Goal: Complete application form

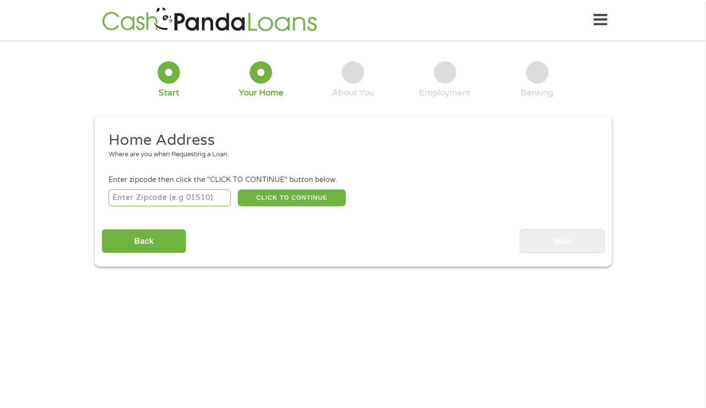
click at [199, 200] on input "number" at bounding box center [169, 198] width 122 height 17
type input "29902"
click at [314, 196] on button "CLICK TO CONTINUE" at bounding box center [292, 198] width 108 height 17
type input "29902"
type input "[GEOGRAPHIC_DATA]"
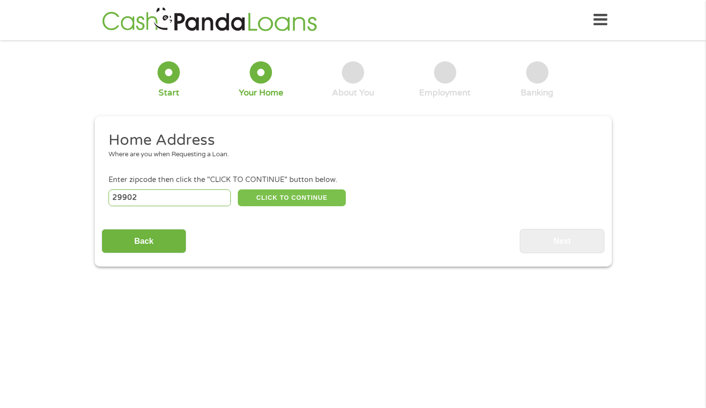
select select "[US_STATE]"
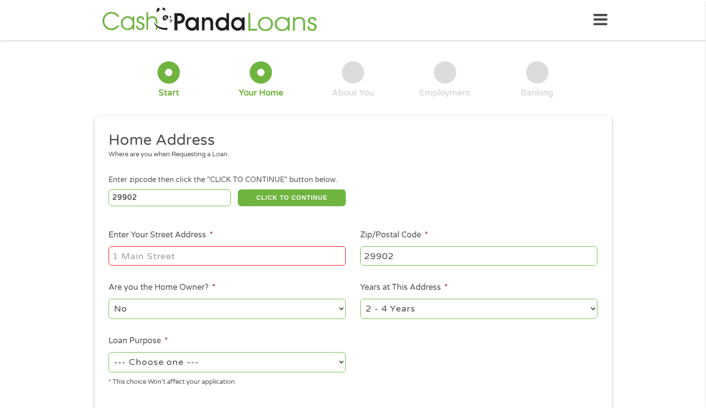
click at [247, 258] on input "Enter Your Street Address *" at bounding box center [226, 256] width 237 height 19
type input "1707 Palmetto DR"
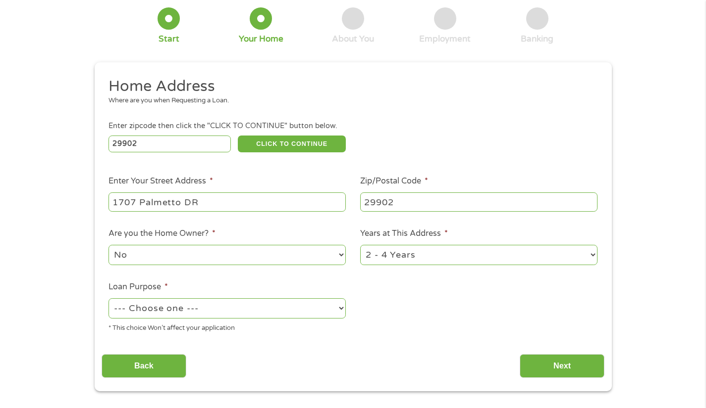
scroll to position [82, 0]
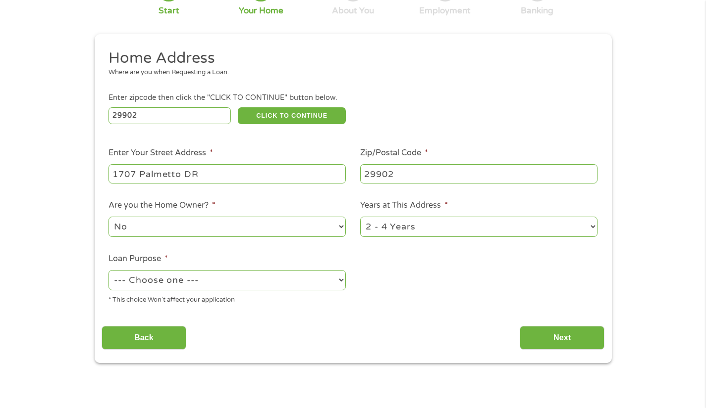
click at [209, 269] on div "--- Choose one --- Pay Bills Debt Consolidation Home Improvement Major Purchase…" at bounding box center [226, 281] width 237 height 24
click at [209, 284] on select "--- Choose one --- Pay Bills Debt Consolidation Home Improvement Major Purchase…" at bounding box center [226, 280] width 237 height 20
select select "paybills"
click at [108, 271] on select "--- Choose one --- Pay Bills Debt Consolidation Home Improvement Major Purchase…" at bounding box center [226, 280] width 237 height 20
click at [555, 339] on input "Next" at bounding box center [561, 338] width 85 height 24
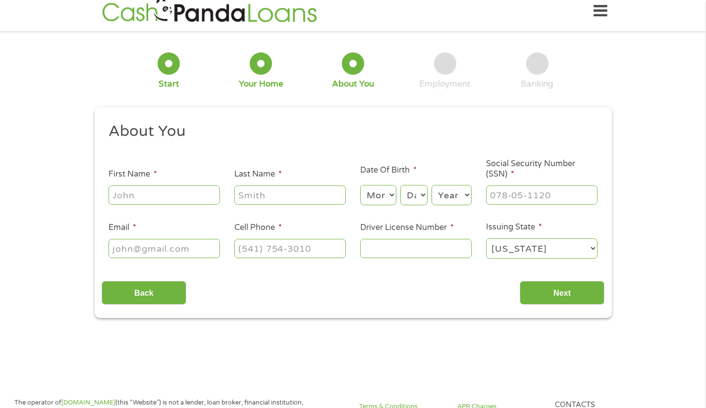
scroll to position [0, 0]
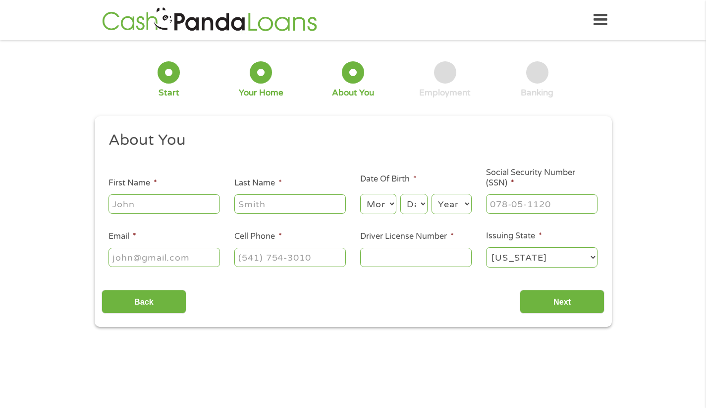
click at [204, 209] on input "First Name *" at bounding box center [163, 204] width 111 height 19
type input "[PERSON_NAME]"
type input "[PHONE_NUMBER]"
click at [371, 200] on select "Month 1 2 3 4 5 6 7 8 9 10 11 12" at bounding box center [378, 204] width 36 height 20
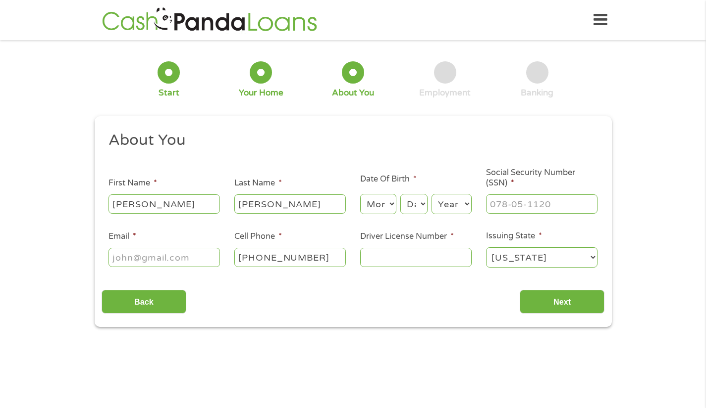
select select "9"
click at [360, 195] on select "Month 1 2 3 4 5 6 7 8 9 10 11 12" at bounding box center [378, 204] width 36 height 20
click at [414, 206] on select "Day 1 2 3 4 5 6 7 8 9 10 11 12 13 14 15 16 17 18 19 20 21 22 23 24 25 26 27 28 …" at bounding box center [413, 204] width 27 height 20
select select "1"
click at [400, 195] on select "Day 1 2 3 4 5 6 7 8 9 10 11 12 13 14 15 16 17 18 19 20 21 22 23 24 25 26 27 28 …" at bounding box center [413, 204] width 27 height 20
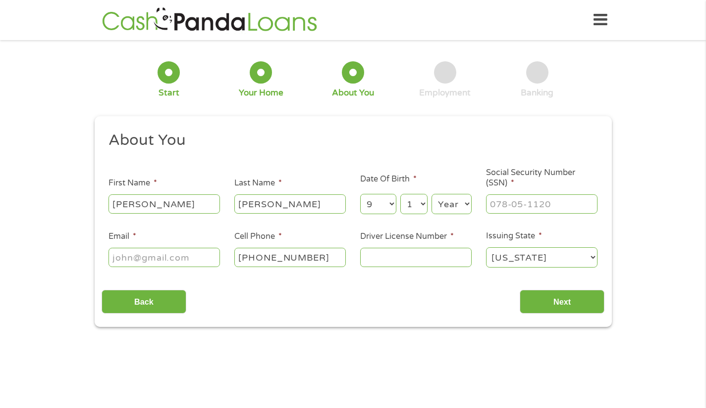
click at [461, 202] on select "Year [DATE] 2006 2005 2004 2003 2002 2001 2000 1999 1998 1997 1996 1995 1994 19…" at bounding box center [451, 204] width 40 height 20
select select "1988"
click at [431, 195] on select "Year [DATE] 2006 2005 2004 2003 2002 2001 2000 1999 1998 1997 1996 1995 1994 19…" at bounding box center [451, 204] width 40 height 20
click at [494, 203] on input "___-__-____" at bounding box center [541, 204] width 111 height 19
type input "247-85-7874"
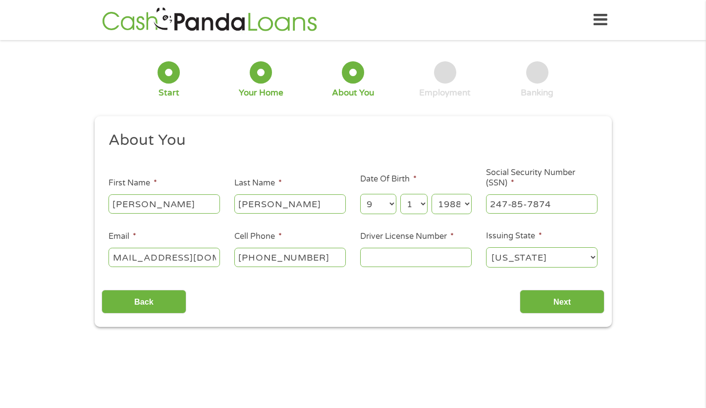
scroll to position [0, 26]
type input "[EMAIL_ADDRESS][DOMAIN_NAME]"
click at [415, 264] on input "1" at bounding box center [415, 257] width 111 height 19
type input "100306622"
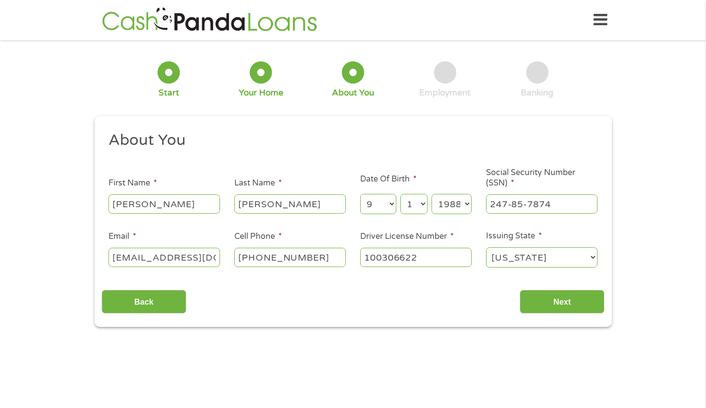
click at [576, 305] on input "Next" at bounding box center [561, 302] width 85 height 24
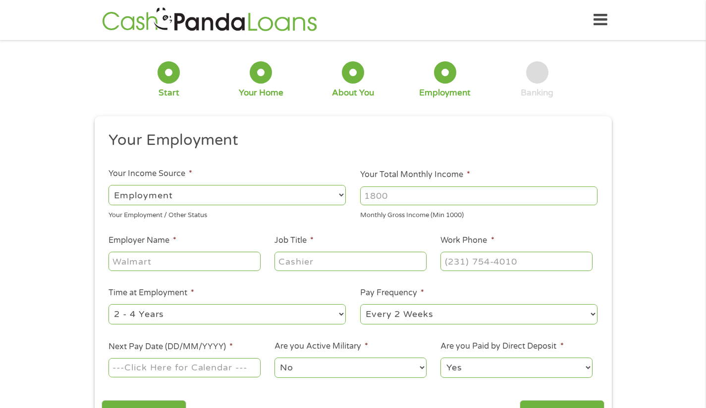
click at [404, 199] on input "Your Total Monthly Income *" at bounding box center [478, 196] width 237 height 19
type input "5306"
click at [203, 247] on li "Employer Name *" at bounding box center [185, 254] width 166 height 38
click at [203, 259] on input "Employer Name *" at bounding box center [184, 261] width 152 height 19
type input "H"
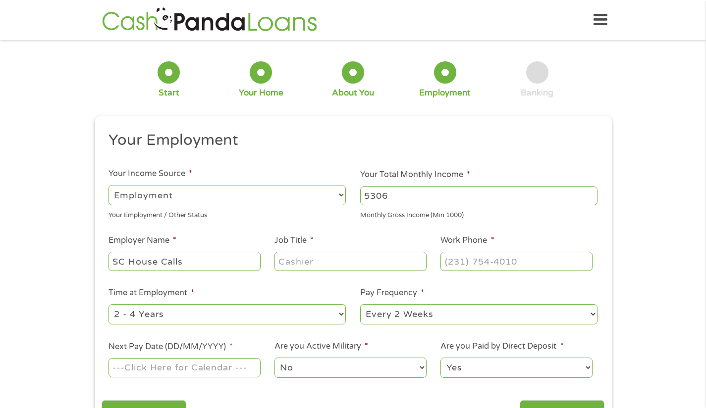
type input "SC House Calls"
type input "Management"
type input "[PHONE_NUMBER]"
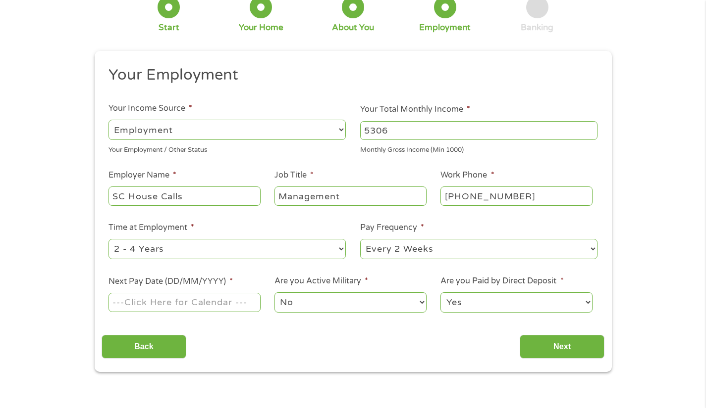
scroll to position [66, 0]
click at [169, 301] on input "Next Pay Date (DD/MM/YYYY) *" at bounding box center [184, 302] width 152 height 19
click at [156, 291] on div "09" at bounding box center [184, 302] width 152 height 23
click at [151, 301] on input "09" at bounding box center [184, 302] width 152 height 19
type input "[DATE]"
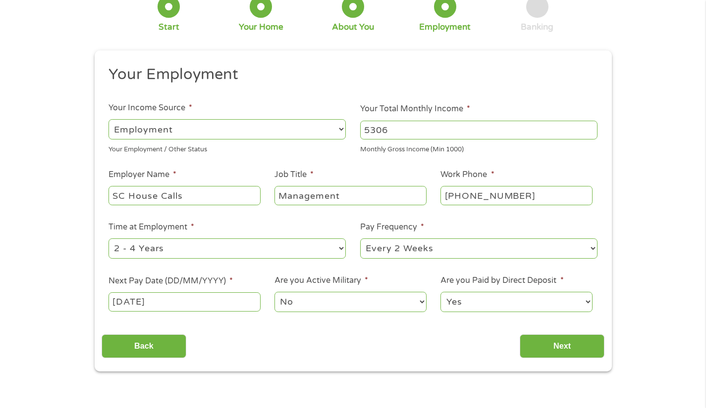
click at [585, 344] on input "Next" at bounding box center [561, 347] width 85 height 24
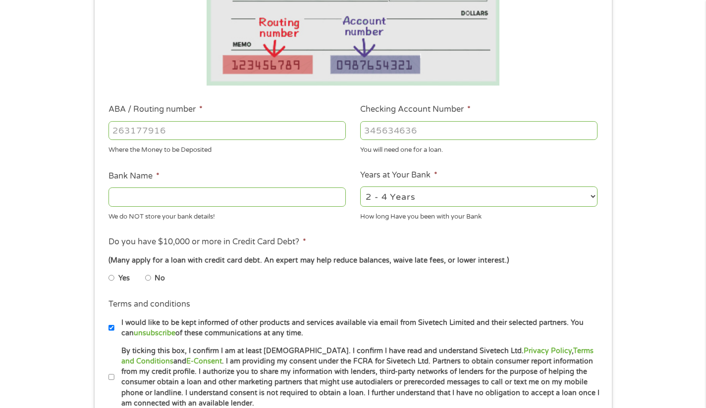
scroll to position [214, 0]
click at [156, 281] on label "No" at bounding box center [159, 278] width 10 height 11
click at [151, 281] on input "No" at bounding box center [148, 278] width 6 height 16
radio input "true"
click at [110, 376] on input "By ticking this box, I confirm I am at least [DEMOGRAPHIC_DATA]. I confirm I ha…" at bounding box center [111, 378] width 6 height 16
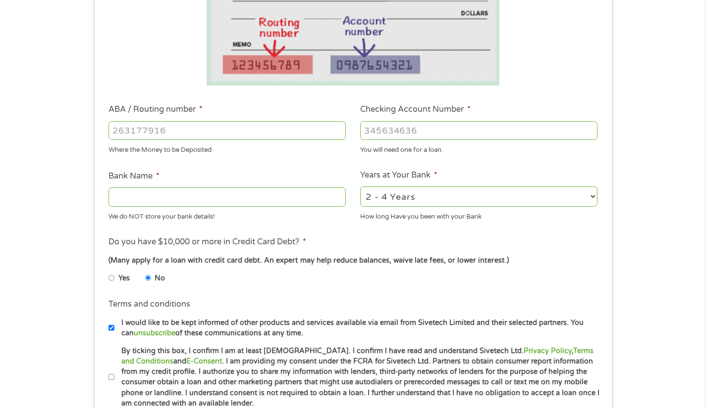
checkbox input "true"
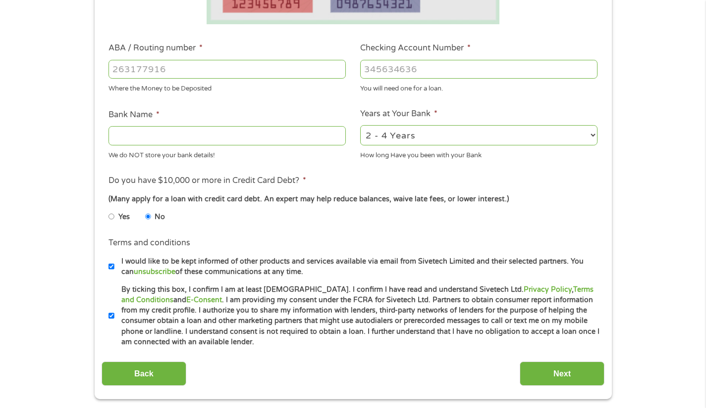
scroll to position [198, 0]
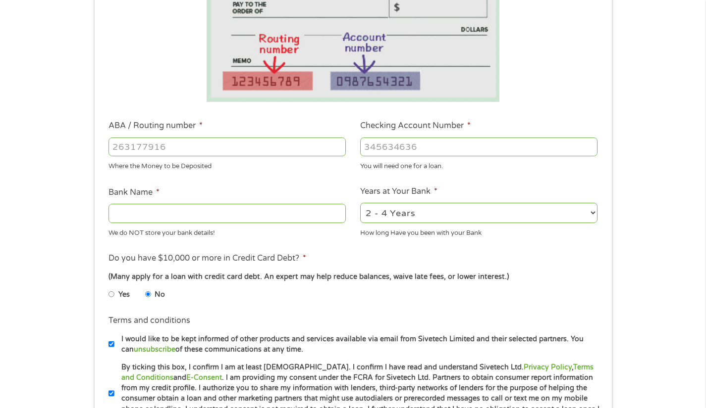
click at [271, 138] on div at bounding box center [226, 147] width 237 height 23
click at [266, 150] on input "ABA / Routing number *" at bounding box center [226, 147] width 237 height 19
click at [423, 145] on input "Checking Account Number *" at bounding box center [478, 147] width 237 height 19
click at [510, 147] on input "Checking Account Number *" at bounding box center [478, 147] width 237 height 19
paste input "3"
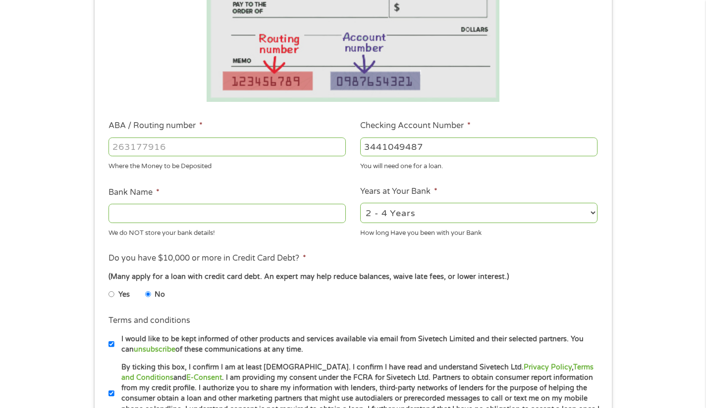
type input "3441049487"
click at [247, 158] on div "Where the Money to be Deposited" at bounding box center [226, 164] width 237 height 13
click at [249, 137] on div at bounding box center [226, 147] width 237 height 23
click at [240, 143] on input "ABA / Routing number *" at bounding box center [226, 147] width 237 height 19
type input "053207766"
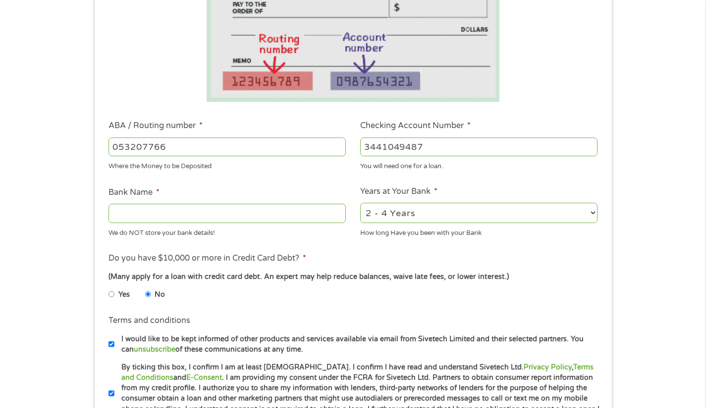
type input "[PERSON_NAME] FARGO BANK"
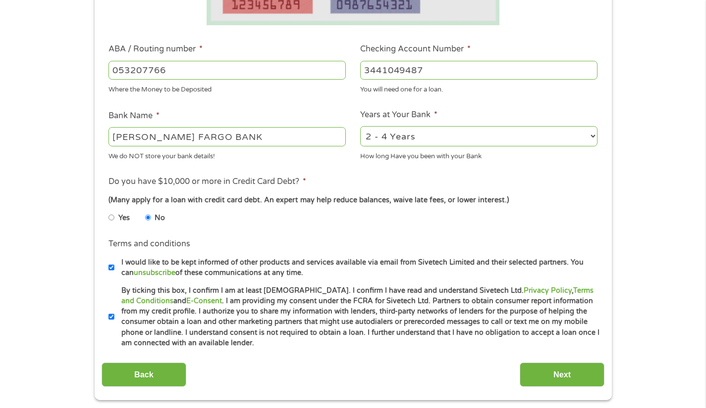
scroll to position [313, 0]
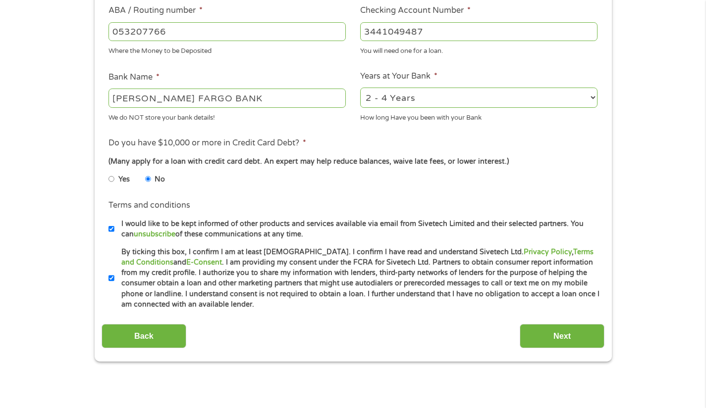
type input "053207766"
click at [542, 334] on input "Next" at bounding box center [561, 336] width 85 height 24
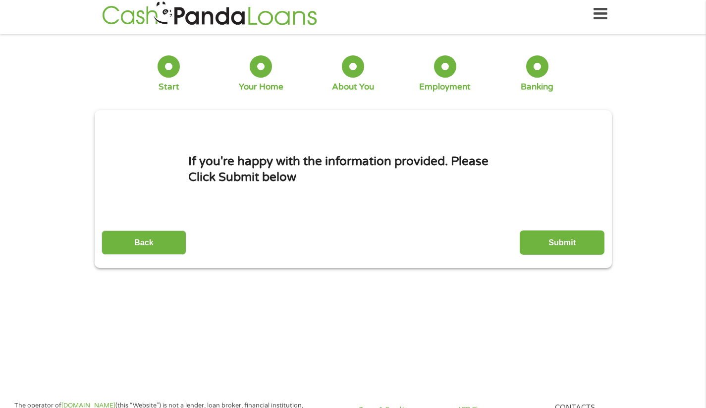
scroll to position [0, 0]
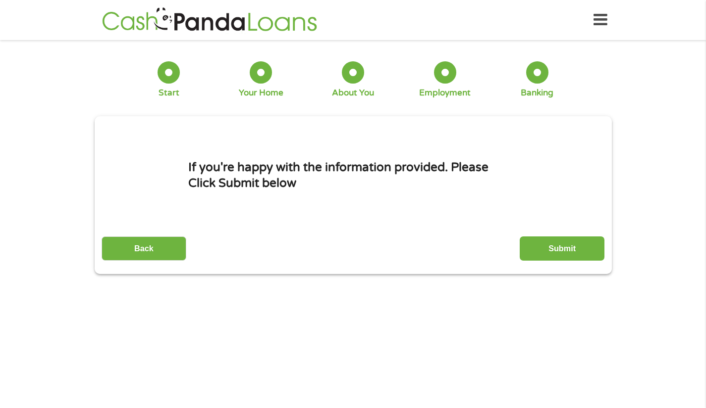
click at [567, 253] on input "Submit" at bounding box center [561, 249] width 85 height 24
